Goal: Task Accomplishment & Management: Use online tool/utility

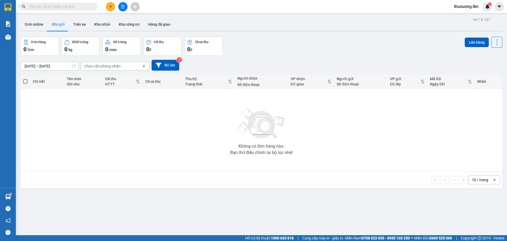
click at [109, 8] on icon "plus" at bounding box center [111, 7] width 4 height 4
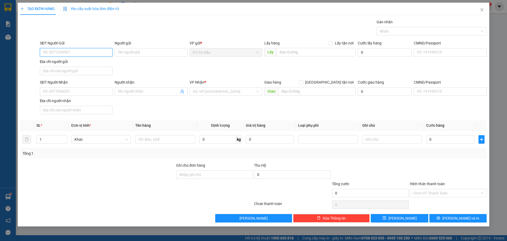
click at [65, 53] on input "SĐT Người Gửi" at bounding box center [76, 52] width 73 height 8
click at [52, 51] on input "084655668" at bounding box center [76, 52] width 73 height 8
type input "0846555668"
click at [63, 63] on div "0846555668 - a vũ" at bounding box center [76, 63] width 66 height 6
type input "a vũ"
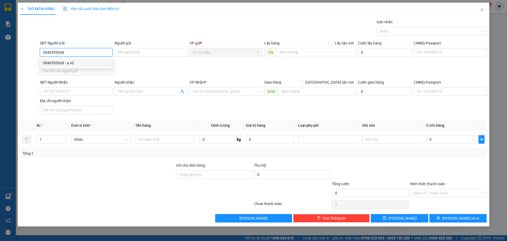
type input "0901232696"
type input "a đạt"
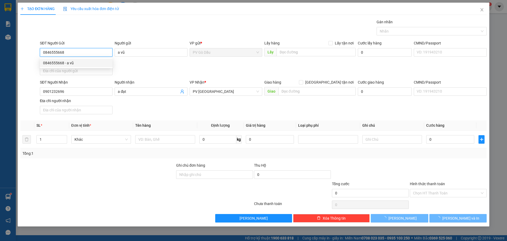
type input "20.000"
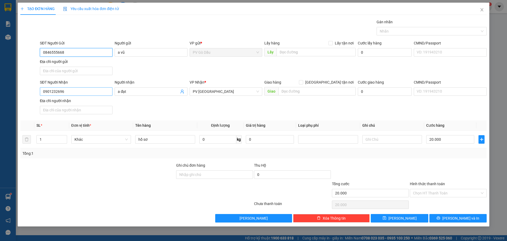
type input "0846555668"
click at [72, 88] on input "0901232696" at bounding box center [76, 91] width 73 height 8
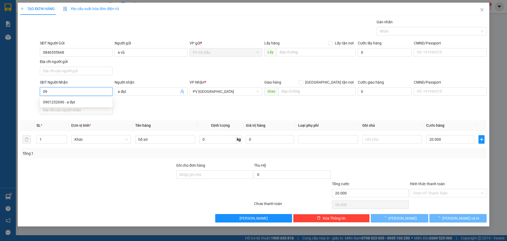
type input "0"
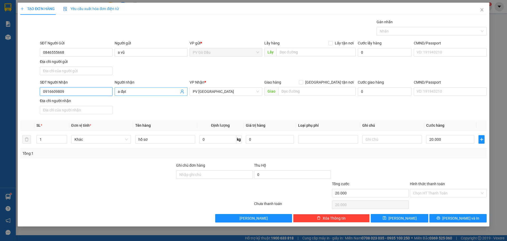
type input "0916609809"
click at [137, 92] on input "a đạt" at bounding box center [148, 91] width 61 height 6
type input "a"
click at [134, 91] on input "a" at bounding box center [148, 91] width 61 height 6
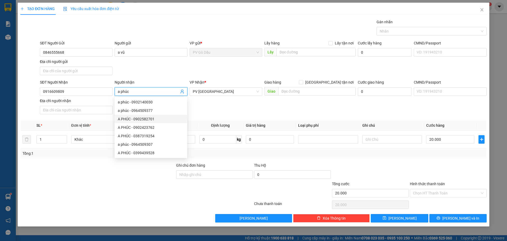
type input "a phúc"
drag, startPoint x: 97, startPoint y: 182, endPoint x: 174, endPoint y: 162, distance: 79.6
click at [113, 179] on form "Ghi chú đơn hàng Thu Hộ 0 Tổng cước 20.000 Hình thức thanh toán Chọn HT Thanh T…" at bounding box center [253, 180] width 466 height 37
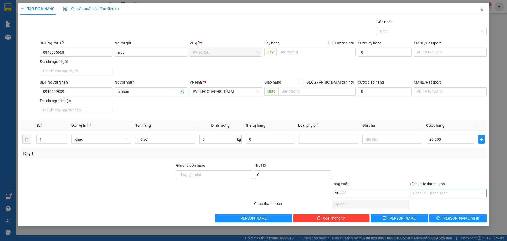
click at [430, 191] on input "Hình thức thanh toán" at bounding box center [446, 193] width 67 height 8
click at [438, 206] on div "Tại văn phòng" at bounding box center [448, 203] width 71 height 6
type input "0"
click at [453, 216] on button "[PERSON_NAME] và In" at bounding box center [457, 218] width 57 height 8
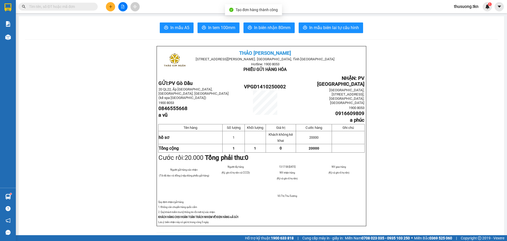
drag, startPoint x: 172, startPoint y: 27, endPoint x: 177, endPoint y: 26, distance: 5.4
click at [172, 27] on span "In mẫu A5" at bounding box center [179, 27] width 19 height 7
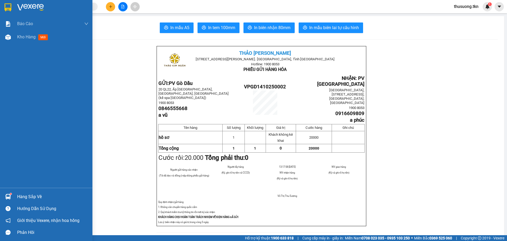
click at [34, 199] on div "Hàng sắp về" at bounding box center [52, 197] width 71 height 8
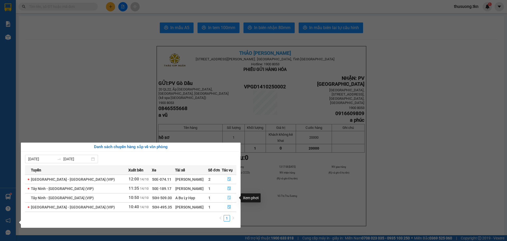
click at [227, 198] on icon "file-done" at bounding box center [229, 197] width 4 height 4
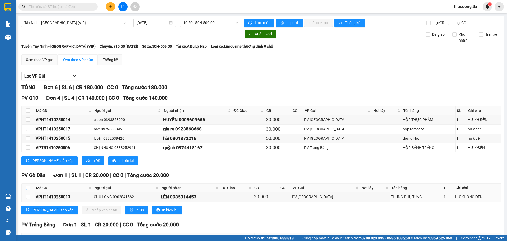
drag, startPoint x: 28, startPoint y: 186, endPoint x: 61, endPoint y: 197, distance: 34.5
click at [29, 186] on input "checkbox" at bounding box center [28, 187] width 4 height 4
checkbox input "true"
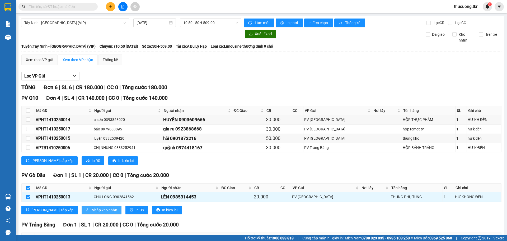
click at [92, 208] on span "Nhập kho nhận" at bounding box center [105, 210] width 26 height 6
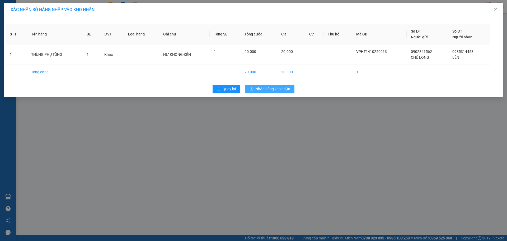
click at [260, 91] on span "Nhập hàng kho nhận" at bounding box center [272, 89] width 35 height 6
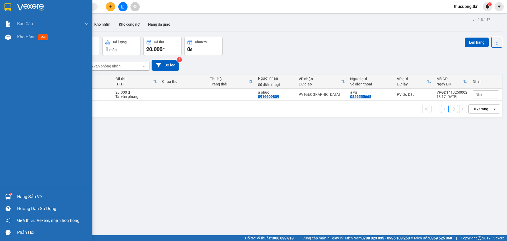
click at [23, 197] on div "Hàng sắp về" at bounding box center [52, 197] width 71 height 8
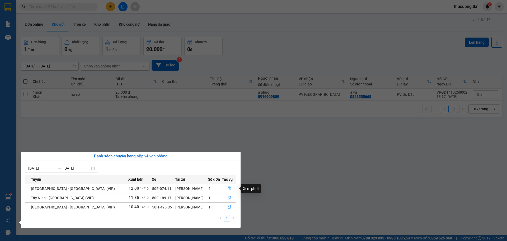
click at [227, 189] on icon "file-done" at bounding box center [229, 188] width 4 height 4
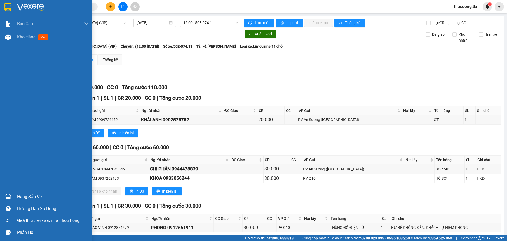
drag, startPoint x: 37, startPoint y: 195, endPoint x: 43, endPoint y: 193, distance: 6.3
click at [38, 195] on div "Hàng sắp về" at bounding box center [52, 197] width 71 height 8
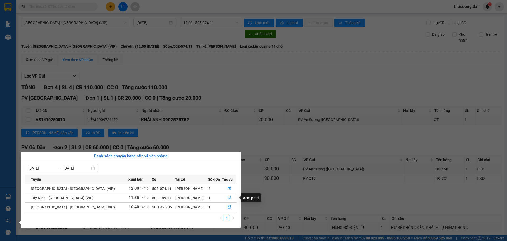
click at [227, 198] on icon "file-done" at bounding box center [229, 197] width 4 height 4
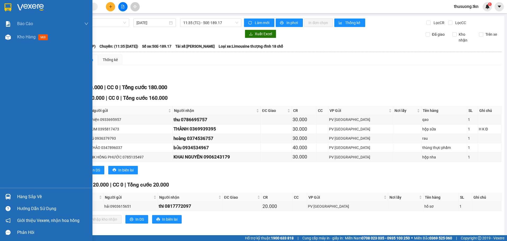
click at [25, 197] on div "Hàng sắp về" at bounding box center [52, 197] width 71 height 8
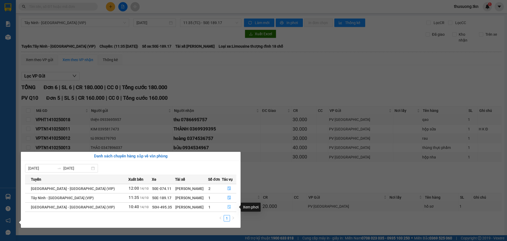
click at [227, 208] on icon "file-done" at bounding box center [229, 207] width 4 height 4
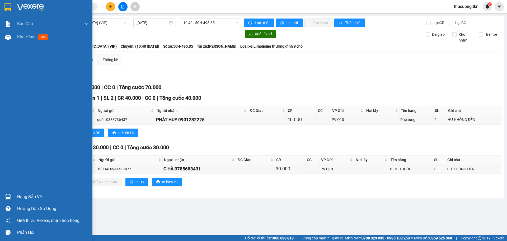
click at [33, 196] on div "Hàng sắp về" at bounding box center [52, 197] width 71 height 8
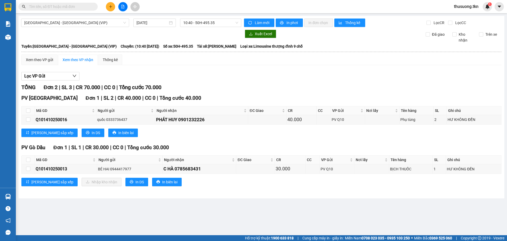
click at [314, 127] on section "Kết quả tìm kiếm ( 0 ) Bộ lọc No Data thusuong.tkn 1 Báo cáo Mẫu 1: Báo cáo dòn…" at bounding box center [253, 120] width 507 height 241
click at [72, 4] on input "text" at bounding box center [60, 7] width 62 height 6
type input "0"
click at [64, 6] on input "text" at bounding box center [60, 7] width 62 height 6
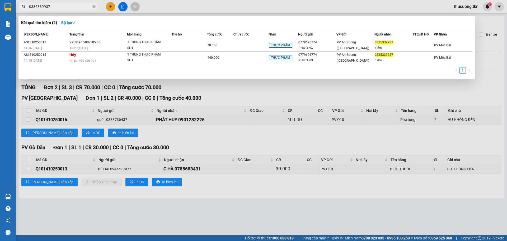
type input "0335339937"
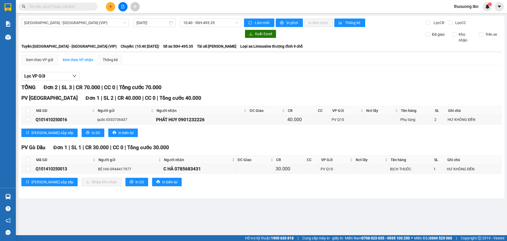
click at [73, 4] on input "text" at bounding box center [60, 7] width 62 height 6
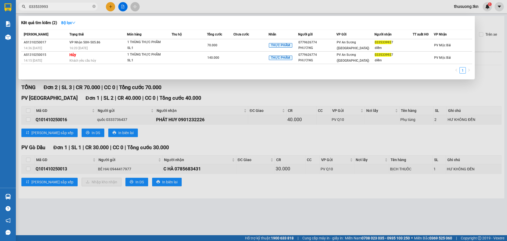
type input "0335339937"
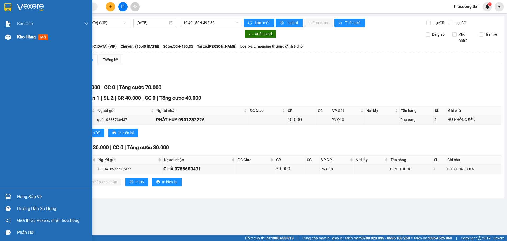
drag, startPoint x: 21, startPoint y: 36, endPoint x: 24, endPoint y: 34, distance: 3.4
click at [21, 36] on span "Kho hàng" at bounding box center [26, 36] width 18 height 5
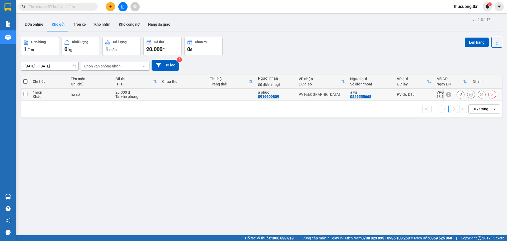
click at [24, 96] on td at bounding box center [26, 94] width 10 height 12
checkbox input "true"
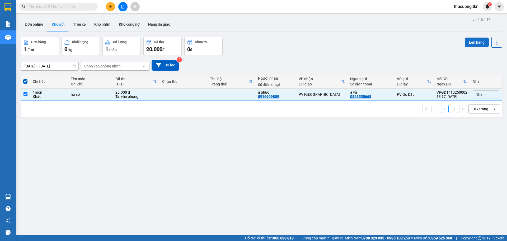
click at [469, 42] on button "Lên hàng" at bounding box center [477, 43] width 24 height 10
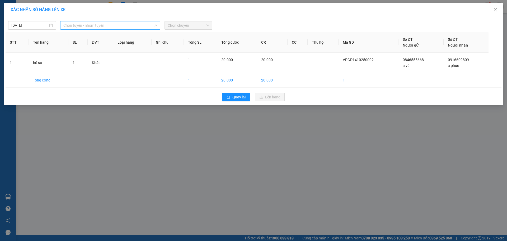
drag, startPoint x: 82, startPoint y: 21, endPoint x: 84, endPoint y: 27, distance: 6.7
click at [82, 21] on div "Chọn tuyến - nhóm tuyến" at bounding box center [110, 25] width 100 height 8
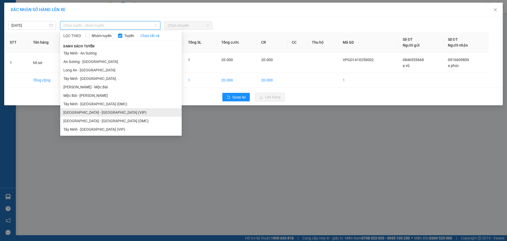
click at [86, 113] on li "[GEOGRAPHIC_DATA] - [GEOGRAPHIC_DATA] (VIP)" at bounding box center [121, 112] width 122 height 8
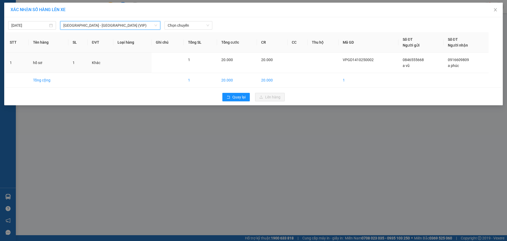
click at [194, 21] on div "[DATE] [GEOGRAPHIC_DATA] - [GEOGRAPHIC_DATA] (VIP) [GEOGRAPHIC_DATA] - [GEOGRAP…" at bounding box center [254, 23] width 496 height 11
drag, startPoint x: 197, startPoint y: 25, endPoint x: 201, endPoint y: 25, distance: 3.7
click at [198, 25] on span "Chọn chuyến" at bounding box center [188, 25] width 41 height 8
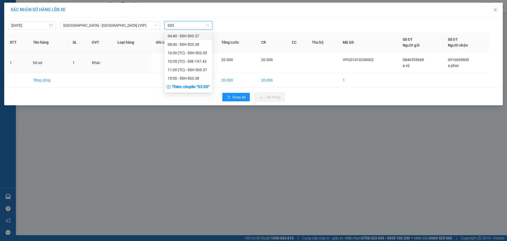
type input "0337"
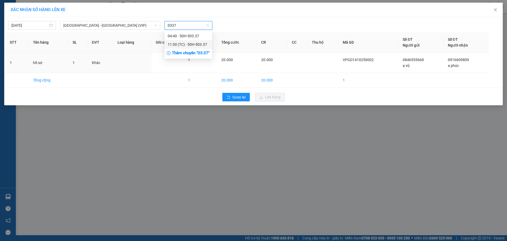
click at [185, 45] on div "11:30 (TC) - 50H-503.37" at bounding box center [188, 44] width 41 height 6
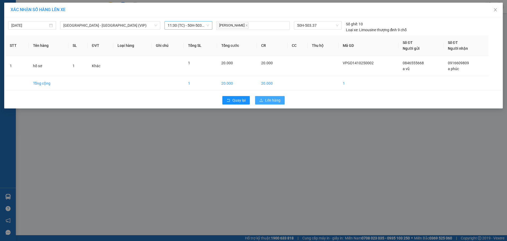
click at [269, 101] on span "Lên hàng" at bounding box center [272, 100] width 15 height 6
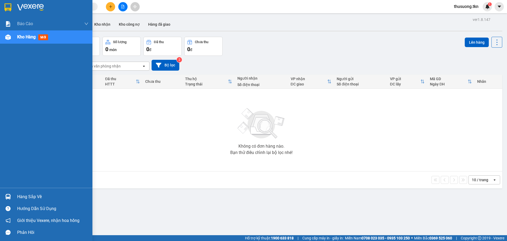
click at [39, 196] on div "Hàng sắp về" at bounding box center [52, 197] width 71 height 8
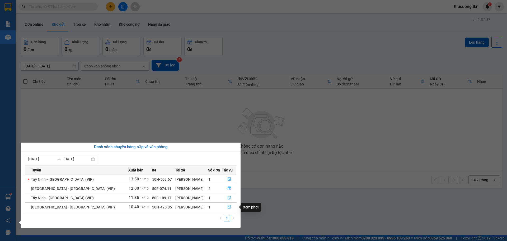
click at [227, 208] on icon "file-done" at bounding box center [229, 207] width 4 height 4
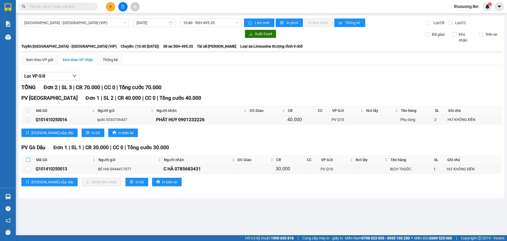
click at [27, 159] on input "checkbox" at bounding box center [28, 159] width 4 height 4
checkbox input "true"
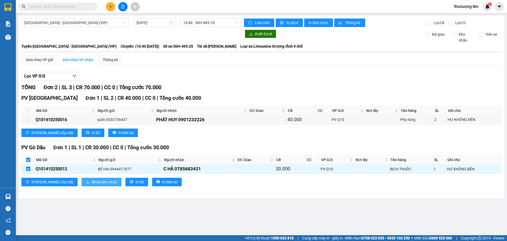
click at [92, 183] on span "Nhập kho nhận" at bounding box center [105, 182] width 26 height 6
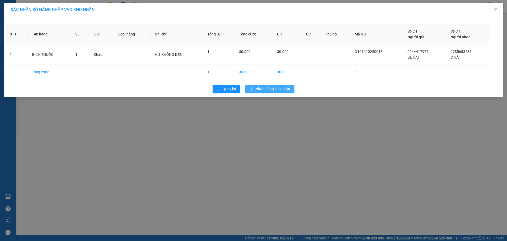
click at [263, 88] on span "Nhập hàng kho nhận" at bounding box center [272, 89] width 35 height 6
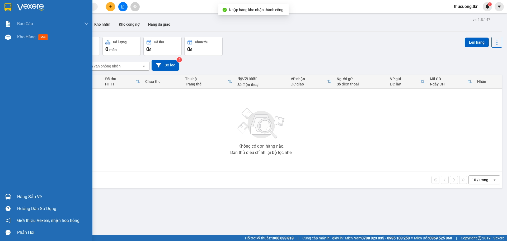
click at [38, 194] on div "Hàng sắp về" at bounding box center [52, 197] width 71 height 8
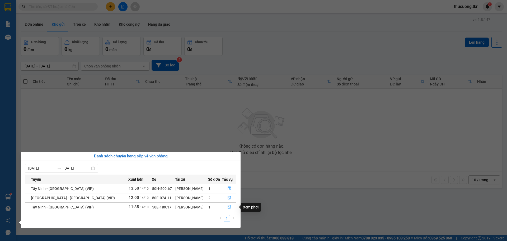
click at [227, 206] on icon "file-done" at bounding box center [229, 207] width 4 height 4
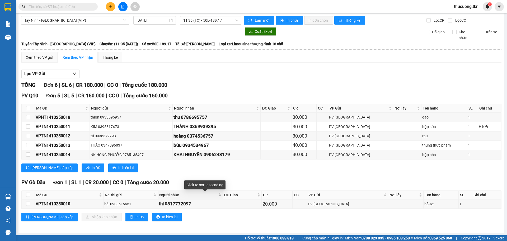
scroll to position [3, 0]
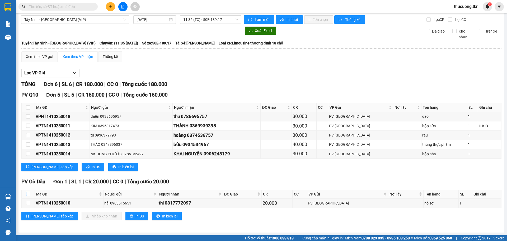
click at [30, 191] on label at bounding box center [28, 194] width 4 height 6
click at [30, 191] on input "checkbox" at bounding box center [28, 193] width 4 height 4
checkbox input "true"
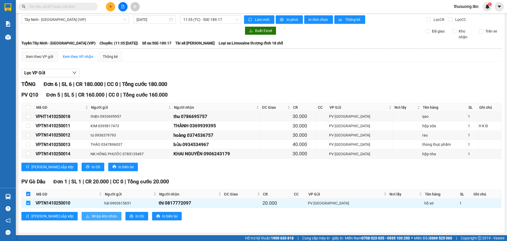
click at [92, 216] on span "Nhập kho nhận" at bounding box center [105, 216] width 26 height 6
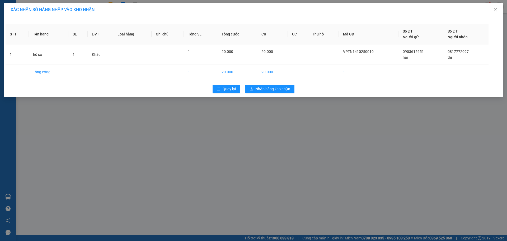
click at [279, 93] on div "Quay lại Nhập hàng kho nhận" at bounding box center [254, 89] width 496 height 14
click at [278, 92] on button "Nhập hàng kho nhận" at bounding box center [269, 89] width 49 height 8
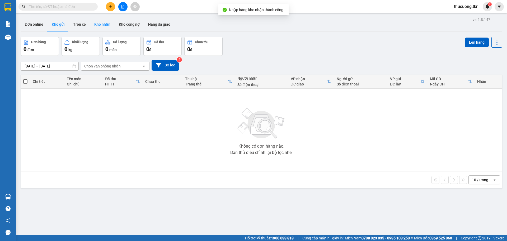
click at [101, 22] on button "Kho nhận" at bounding box center [102, 24] width 25 height 13
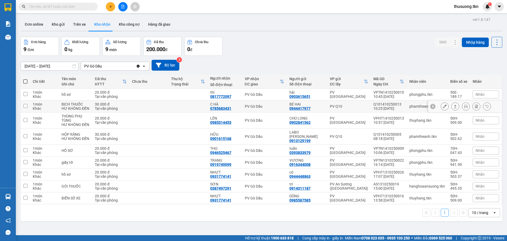
click at [64, 104] on div "BỊCH THUỐC" at bounding box center [76, 104] width 28 height 4
checkbox input "true"
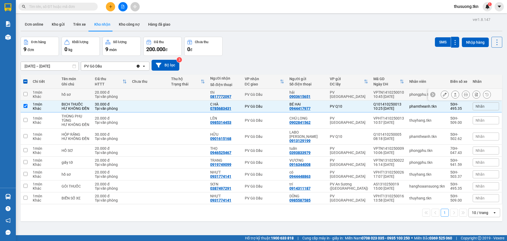
click at [64, 95] on div "hồ sơ" at bounding box center [76, 94] width 28 height 4
checkbox input "true"
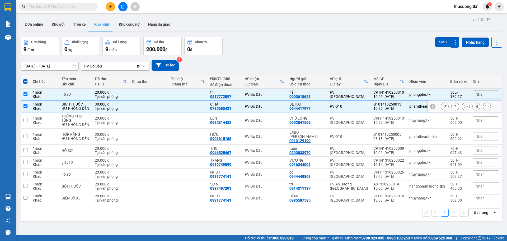
click at [90, 102] on div "BỊCH THUỐC" at bounding box center [76, 104] width 28 height 4
checkbox input "false"
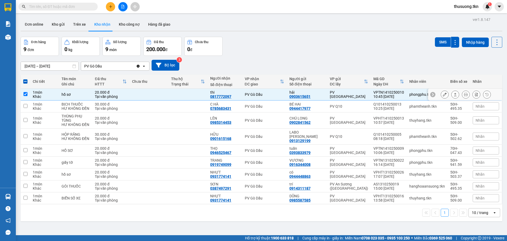
click at [95, 92] on td "20.000 đ Tại văn phòng" at bounding box center [110, 94] width 37 height 12
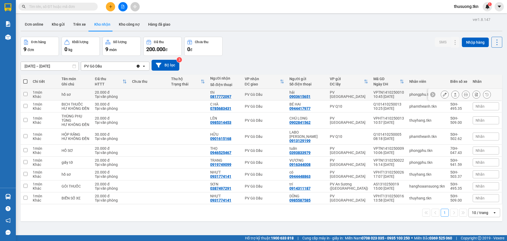
click at [97, 92] on div "20.000 đ" at bounding box center [111, 92] width 32 height 4
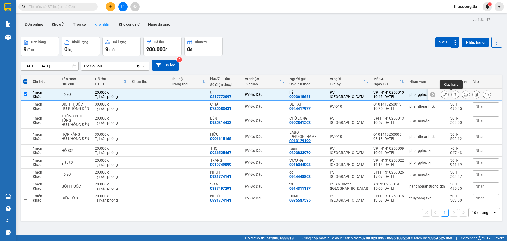
click at [454, 96] on icon at bounding box center [456, 94] width 4 height 4
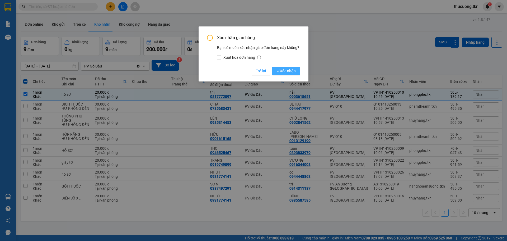
click at [287, 72] on span "Xác nhận" at bounding box center [286, 71] width 19 height 6
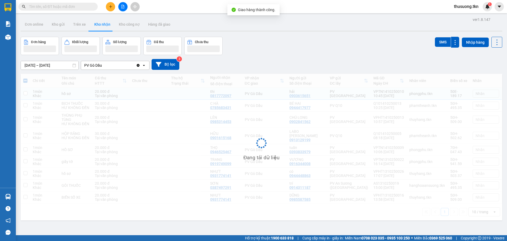
checkbox input "false"
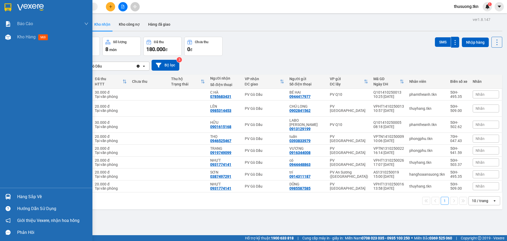
drag, startPoint x: 32, startPoint y: 197, endPoint x: 40, endPoint y: 195, distance: 7.9
click at [33, 197] on div "Hàng sắp về" at bounding box center [52, 197] width 71 height 8
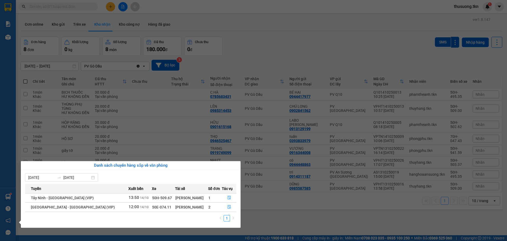
click at [270, 217] on section "Kết quả tìm kiếm ( 2 ) Bộ lọc Mã ĐH Trạng thái Món hàng Thu hộ Tổng cước Chưa c…" at bounding box center [253, 120] width 507 height 241
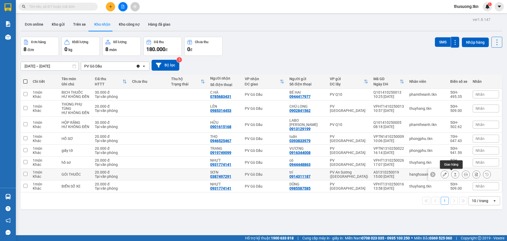
click at [454, 174] on icon at bounding box center [455, 173] width 3 height 3
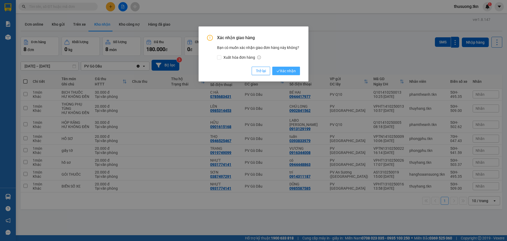
click at [292, 71] on span "Xác nhận" at bounding box center [286, 71] width 19 height 6
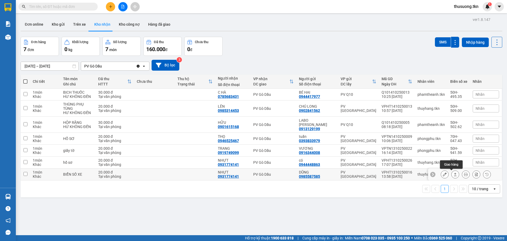
click at [454, 175] on icon at bounding box center [456, 174] width 4 height 4
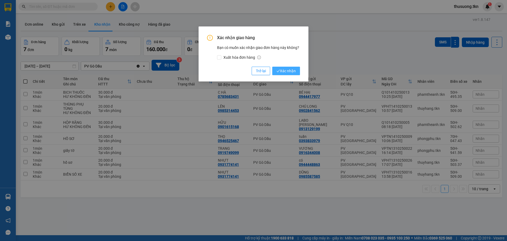
click at [294, 69] on span "Xác nhận" at bounding box center [286, 71] width 19 height 6
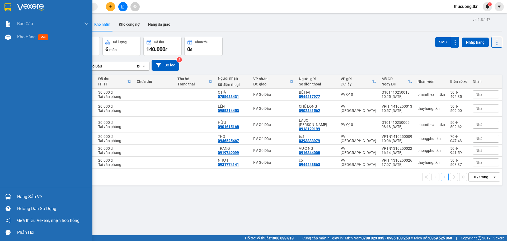
click at [24, 194] on div "Hàng sắp về" at bounding box center [52, 197] width 71 height 8
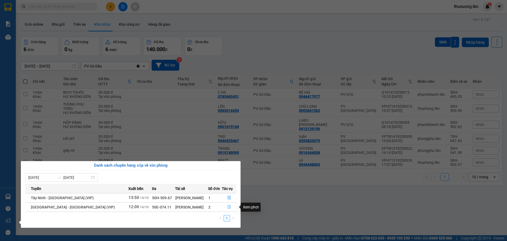
click at [228, 207] on icon "file-done" at bounding box center [229, 207] width 3 height 4
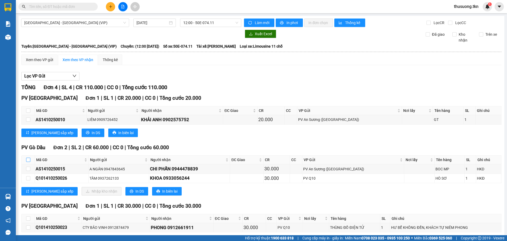
click at [27, 161] on input "checkbox" at bounding box center [28, 159] width 4 height 4
checkbox input "true"
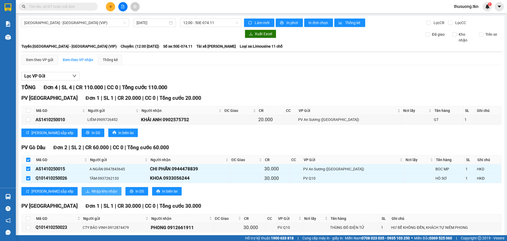
click at [92, 192] on span "Nhập kho nhận" at bounding box center [105, 191] width 26 height 6
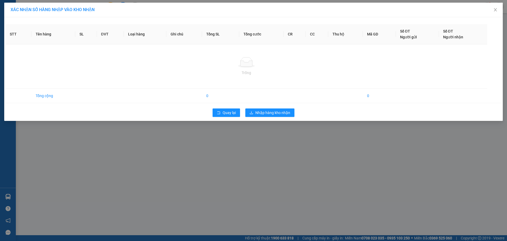
click at [286, 115] on div "Quay lại Nhập hàng kho nhận" at bounding box center [254, 113] width 496 height 14
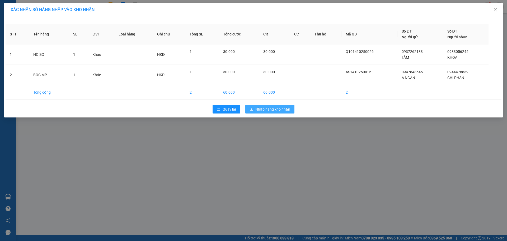
click at [285, 110] on span "Nhập hàng kho nhận" at bounding box center [272, 109] width 35 height 6
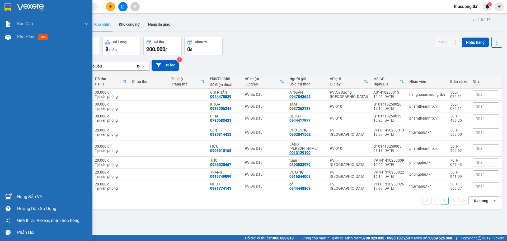
click at [27, 196] on div "Hàng sắp về" at bounding box center [52, 197] width 71 height 8
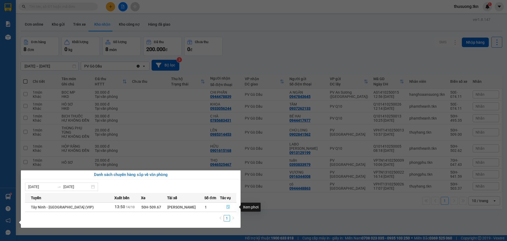
click at [228, 208] on icon "file-done" at bounding box center [228, 207] width 4 height 4
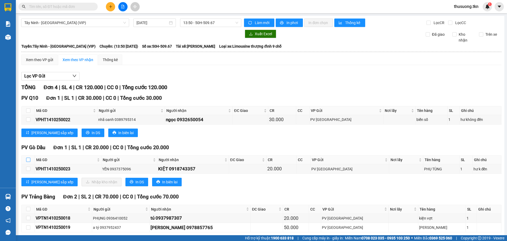
click at [29, 158] on input "checkbox" at bounding box center [28, 159] width 4 height 4
checkbox input "true"
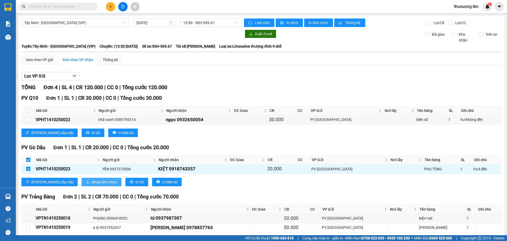
click at [92, 182] on span "Nhập kho nhận" at bounding box center [105, 182] width 26 height 6
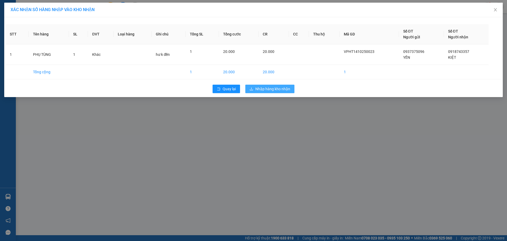
click at [281, 91] on span "Nhập hàng kho nhận" at bounding box center [272, 89] width 35 height 6
